Goal: Find specific page/section: Find specific page/section

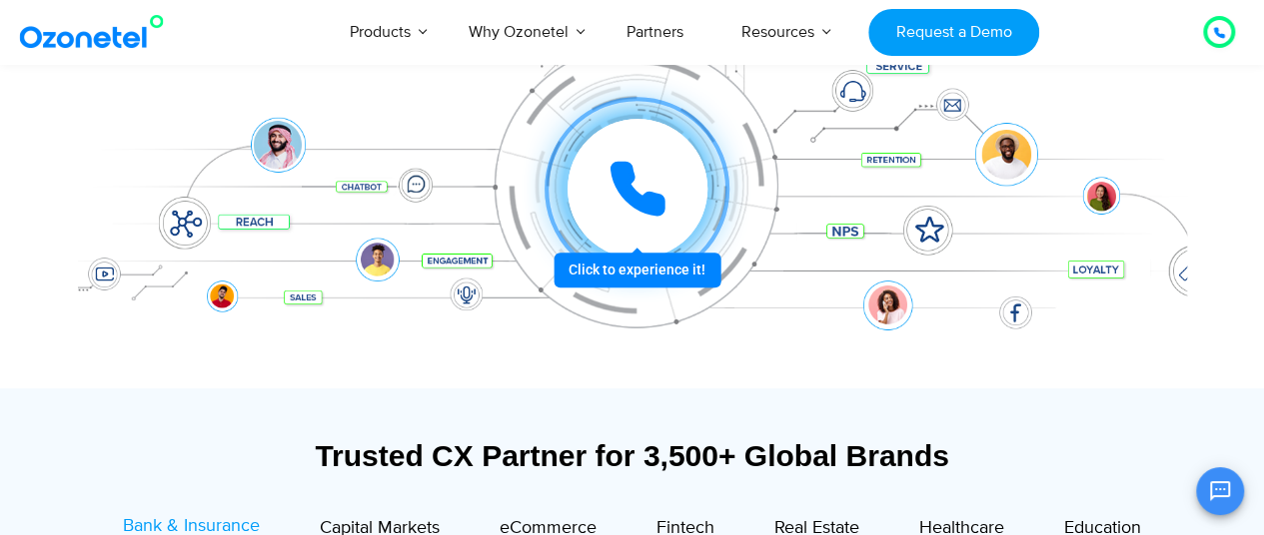
scroll to position [400, 0]
click at [641, 179] on icon at bounding box center [637, 188] width 60 height 60
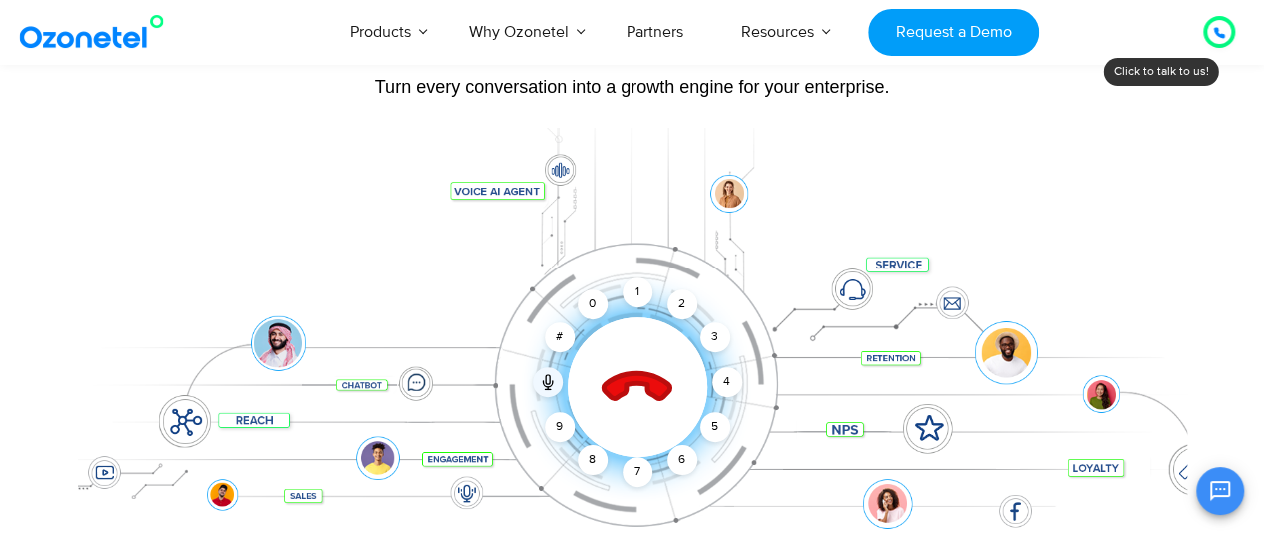
scroll to position [300, 0]
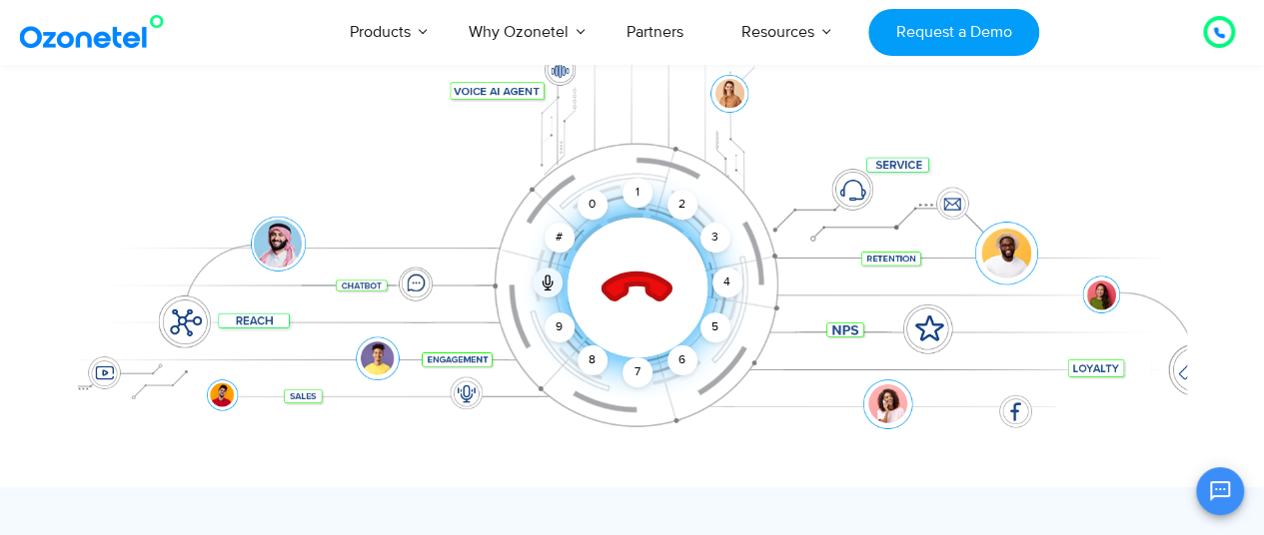
click at [637, 283] on icon at bounding box center [636, 289] width 70 height 70
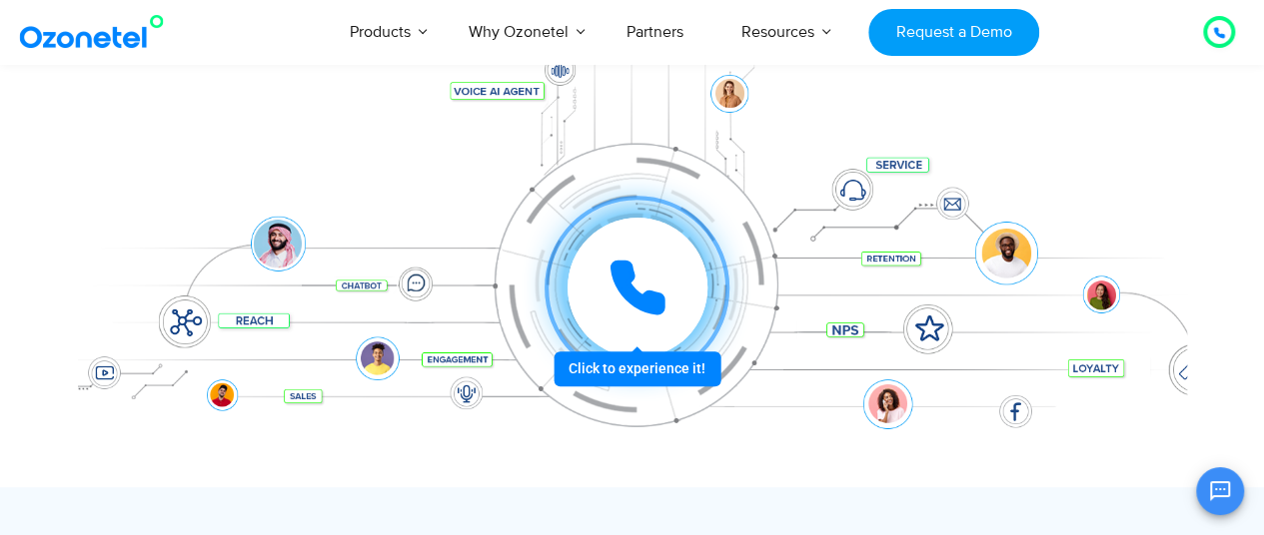
click at [624, 370] on div at bounding box center [637, 288] width 198 height 198
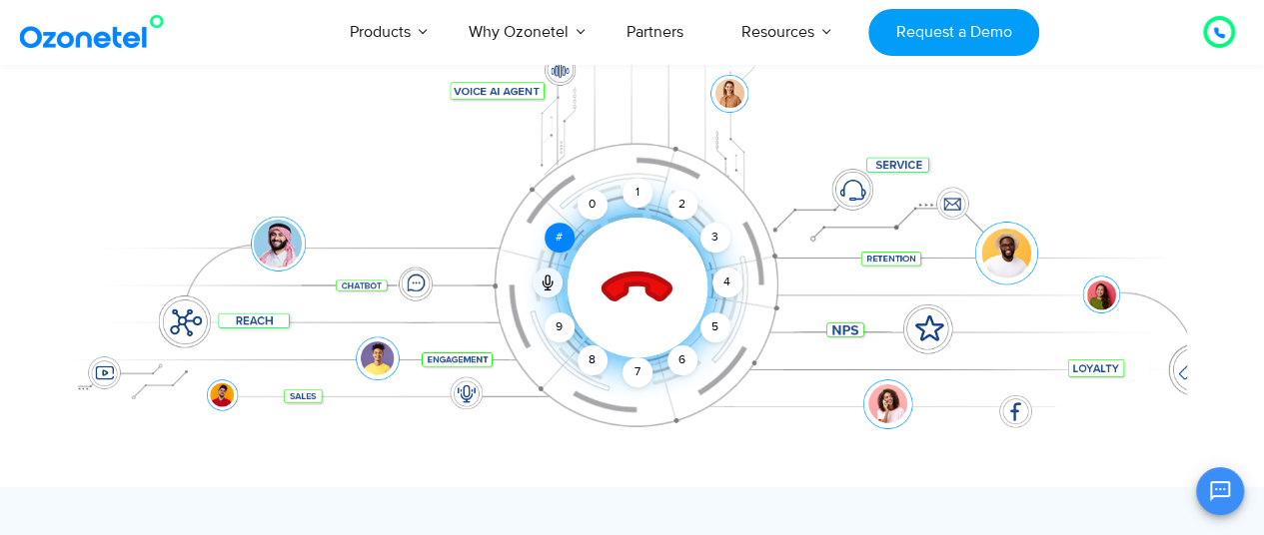
click at [563, 235] on div "#" at bounding box center [559, 238] width 30 height 30
click at [553, 243] on div "#" at bounding box center [559, 238] width 30 height 30
click at [558, 329] on div "9" at bounding box center [559, 328] width 30 height 30
click at [592, 363] on div "8" at bounding box center [592, 361] width 30 height 30
click at [643, 289] on icon at bounding box center [636, 288] width 85 height 85
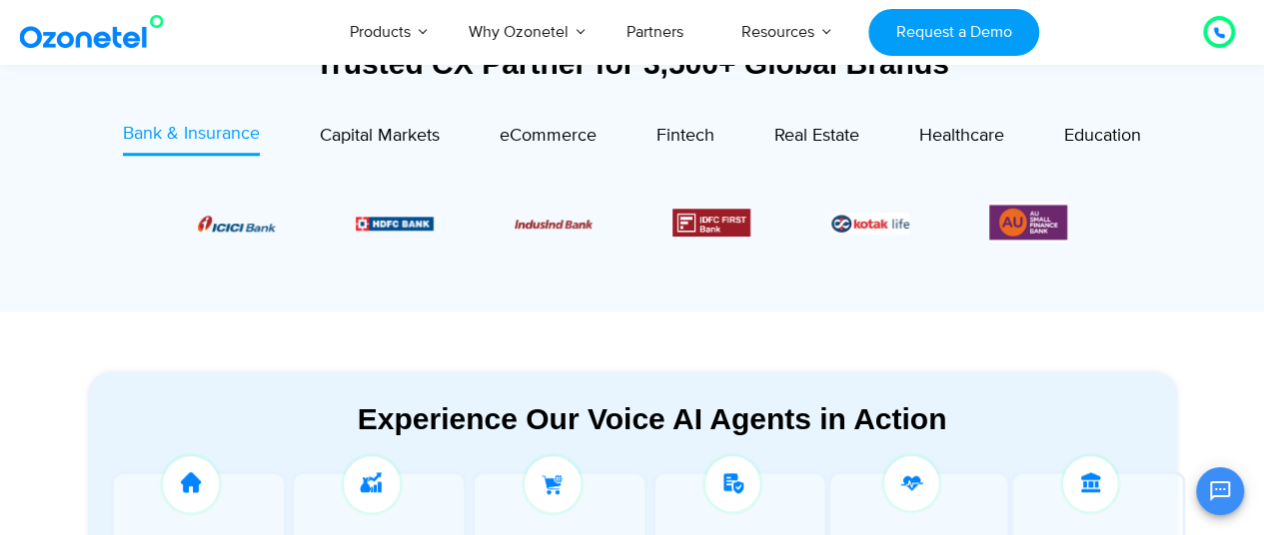
scroll to position [999, 0]
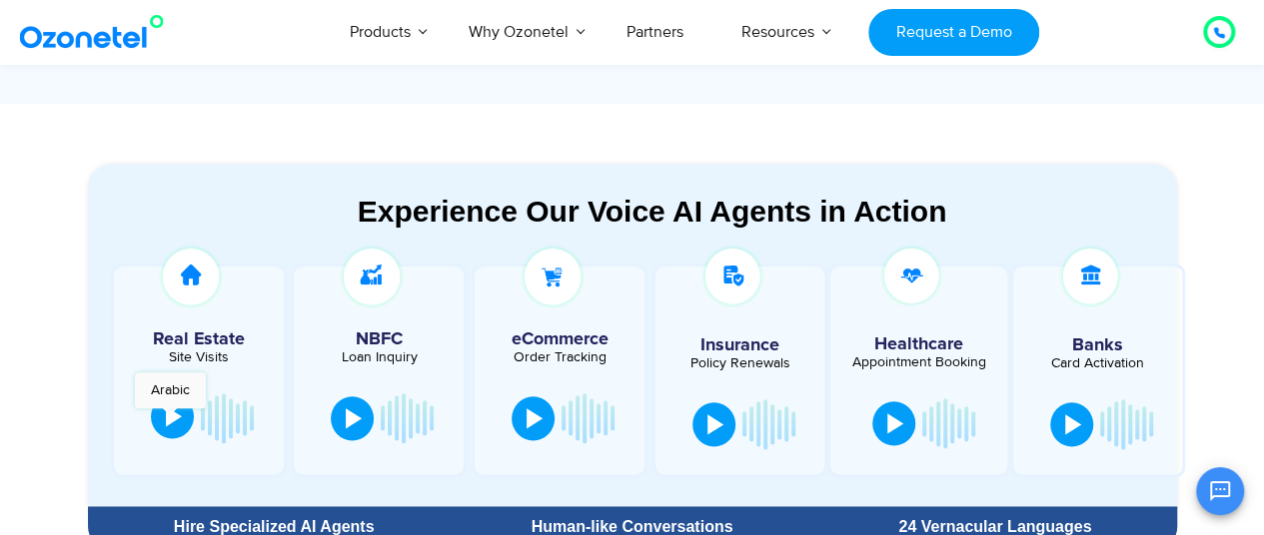
click at [170, 419] on div at bounding box center [174, 417] width 16 height 20
click at [177, 413] on div at bounding box center [178, 419] width 16 height 20
click at [349, 421] on div at bounding box center [354, 417] width 16 height 20
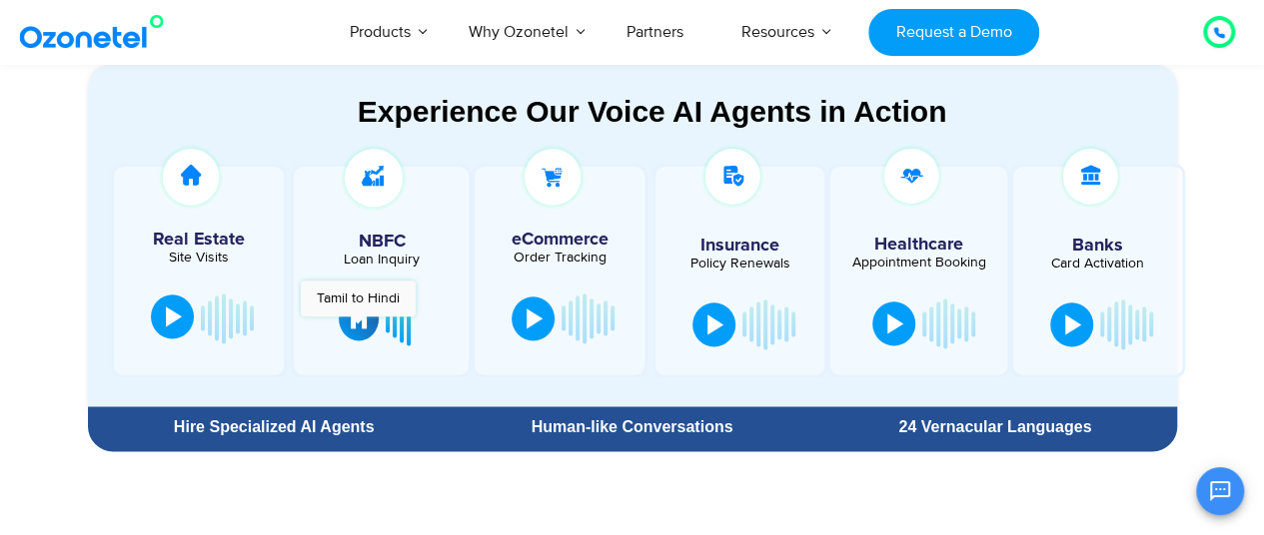
click at [360, 326] on div at bounding box center [359, 319] width 16 height 20
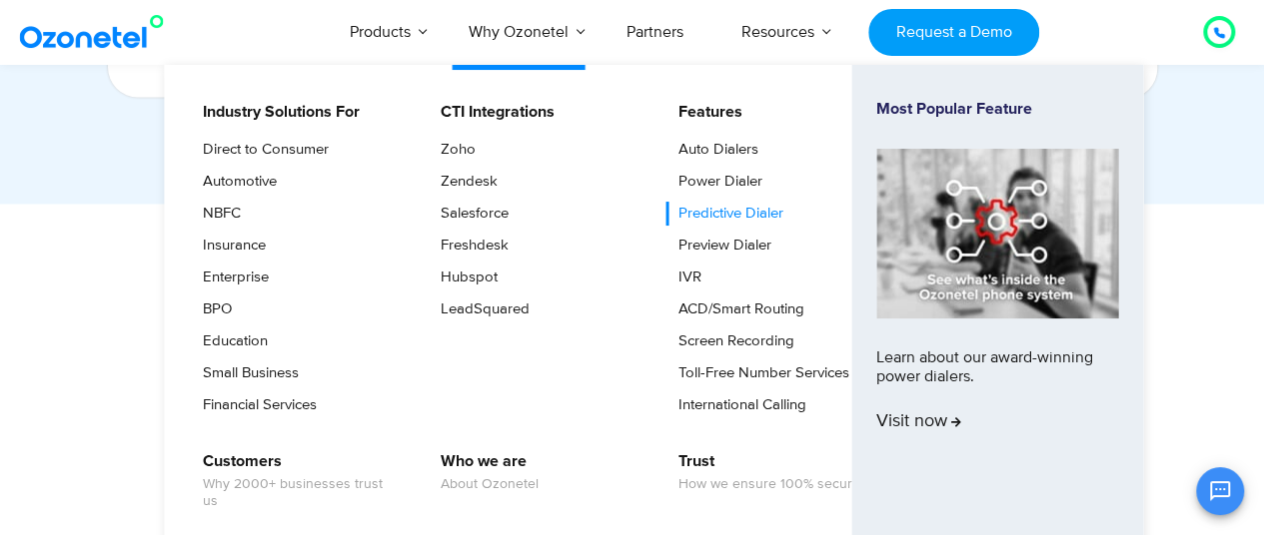
scroll to position [1898, 0]
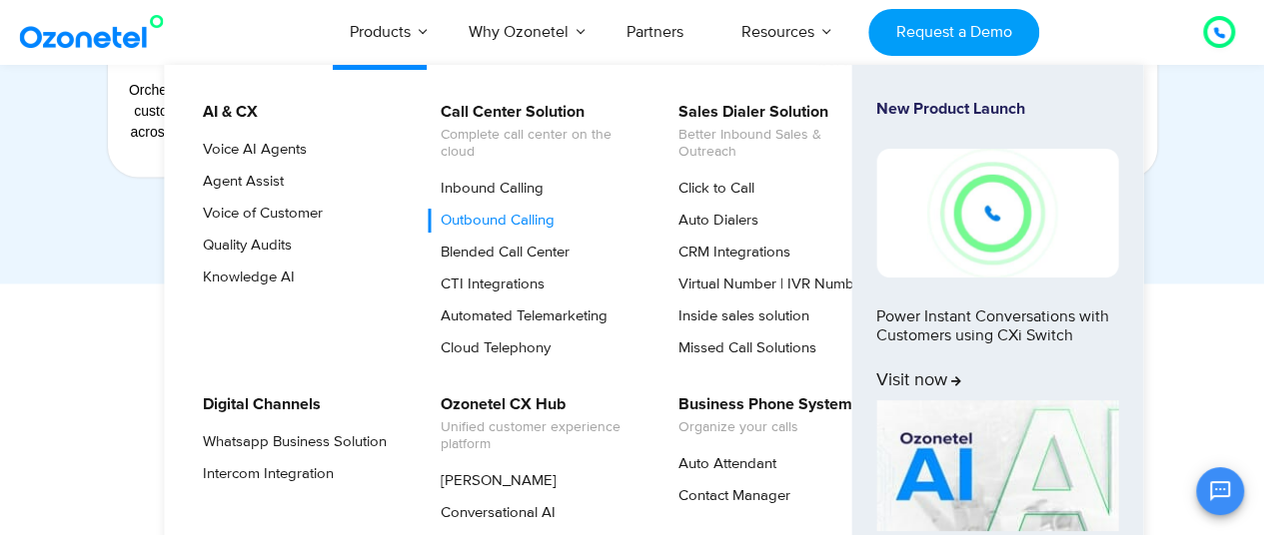
click at [498, 220] on link "Outbound Calling" at bounding box center [493, 221] width 130 height 24
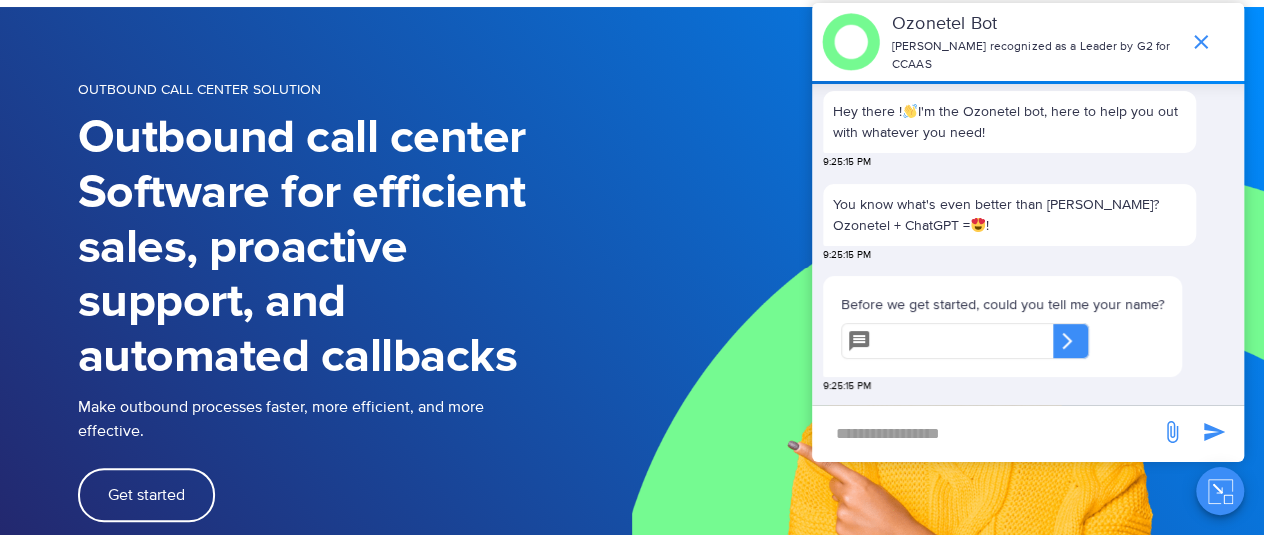
click at [1198, 35] on icon "end chat or minimize" at bounding box center [1201, 42] width 14 height 14
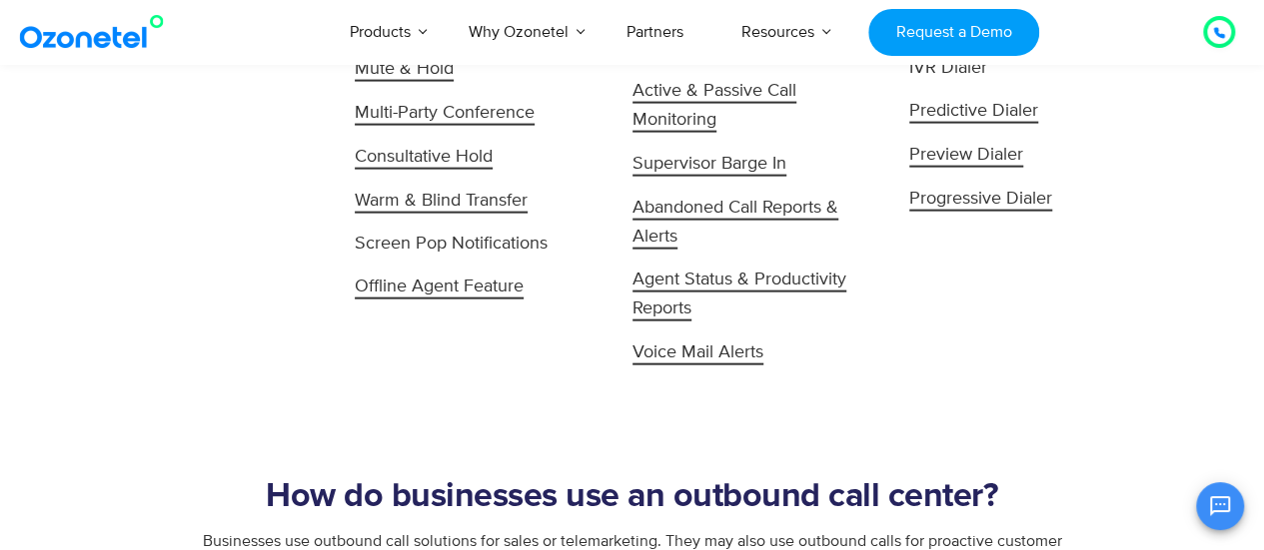
scroll to position [1898, 0]
